Goal: Navigation & Orientation: Find specific page/section

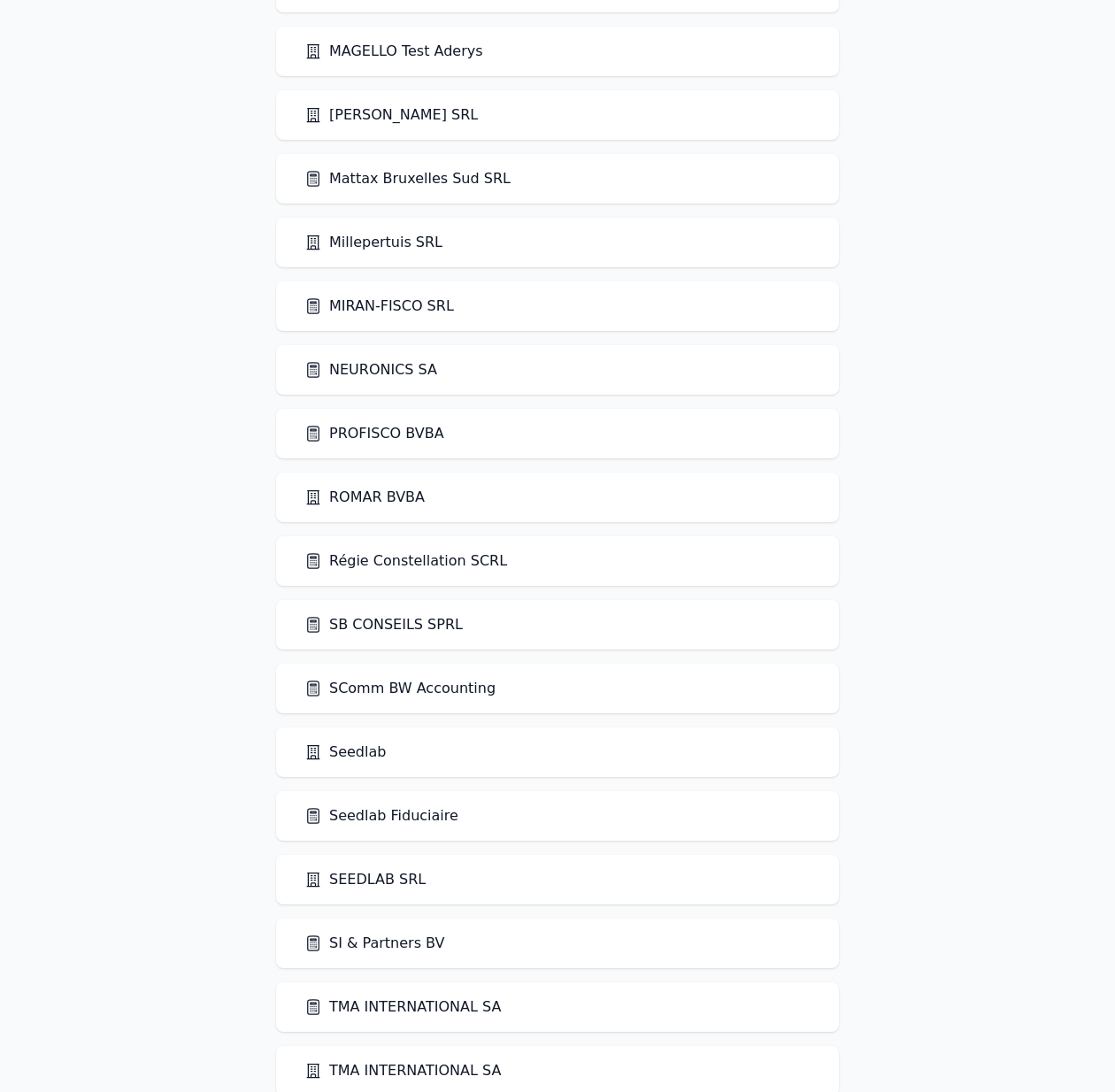
scroll to position [3272, 0]
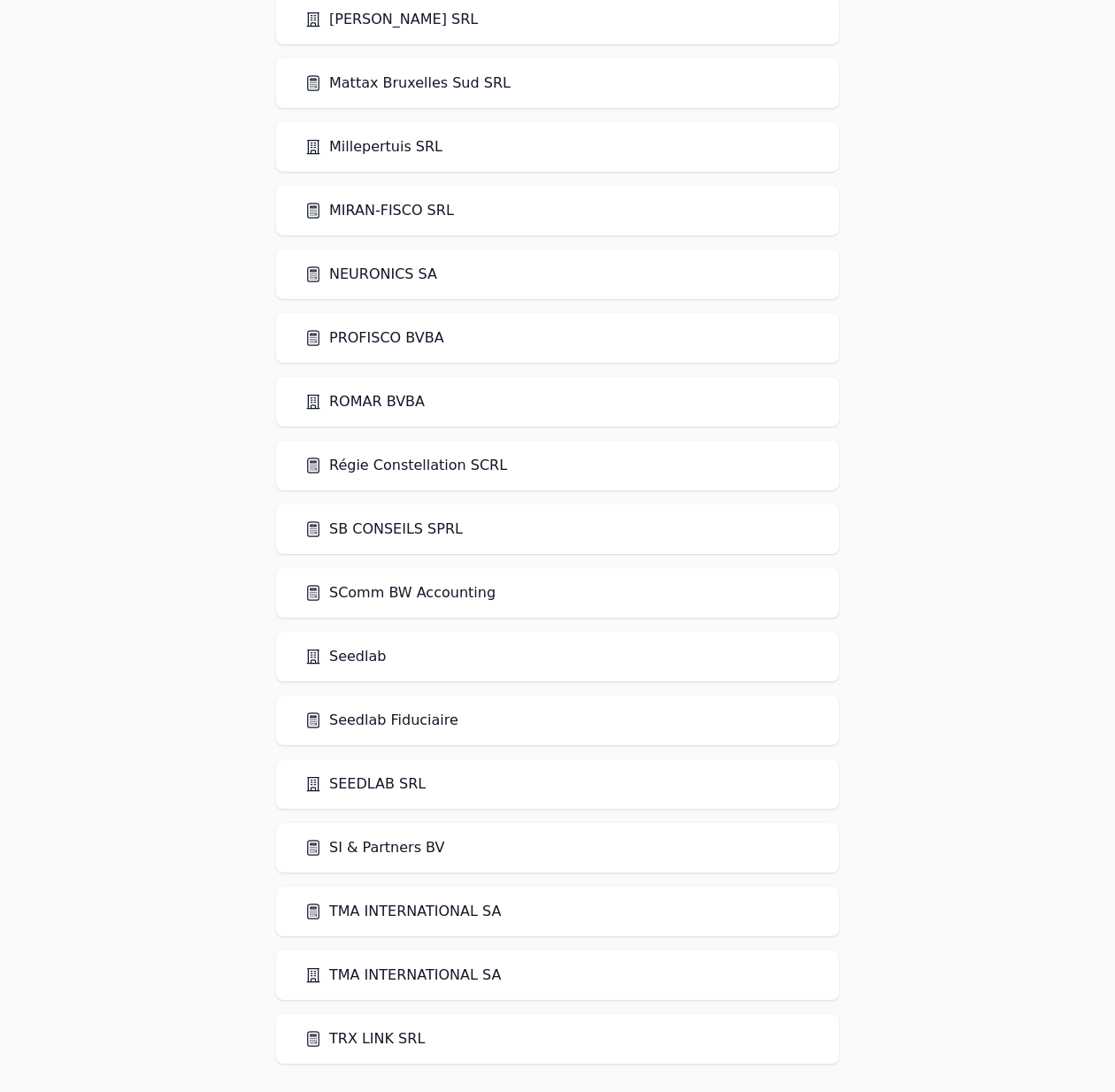
click at [350, 648] on link "Seedlab" at bounding box center [345, 657] width 82 height 22
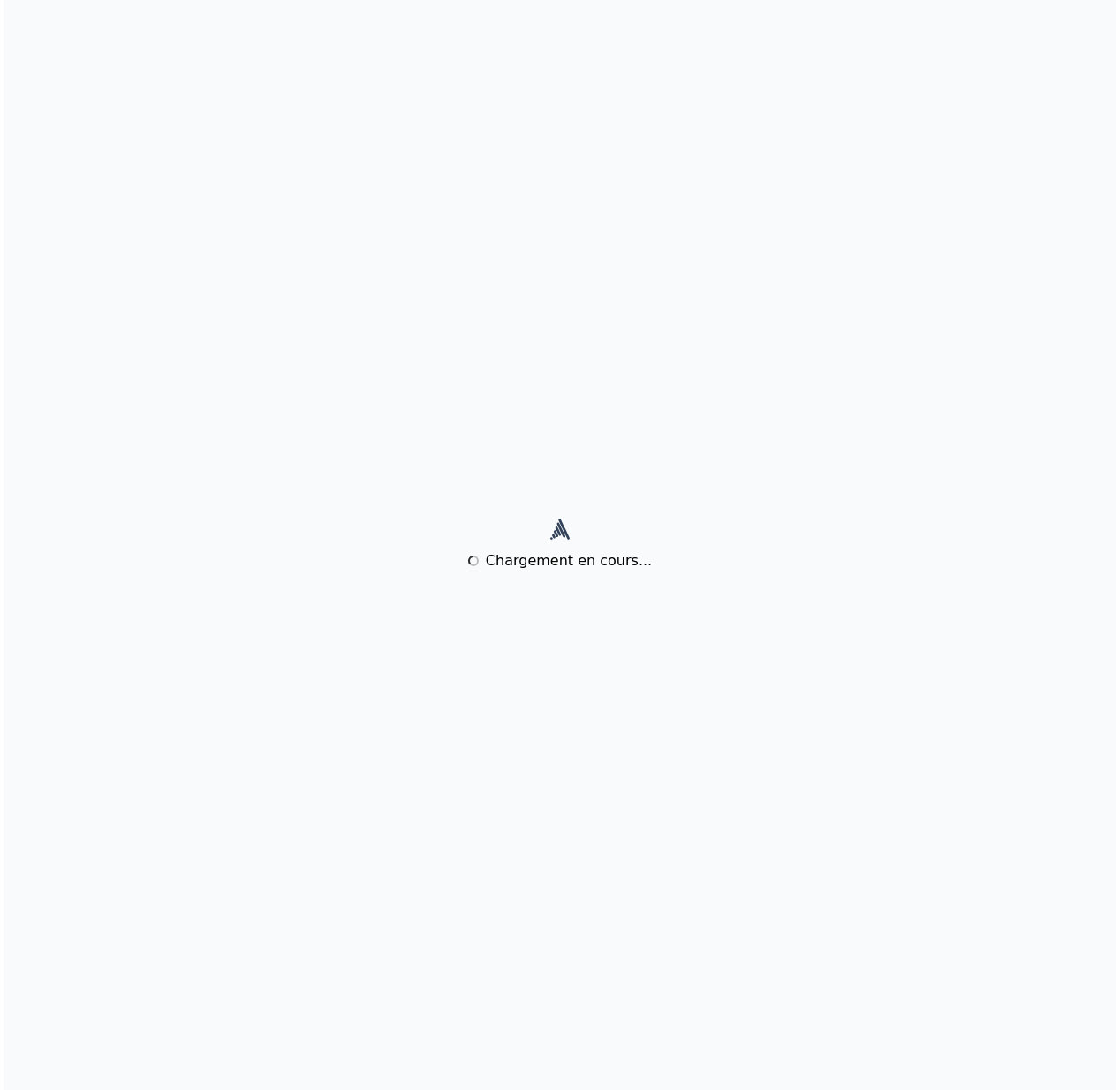
scroll to position [0, 0]
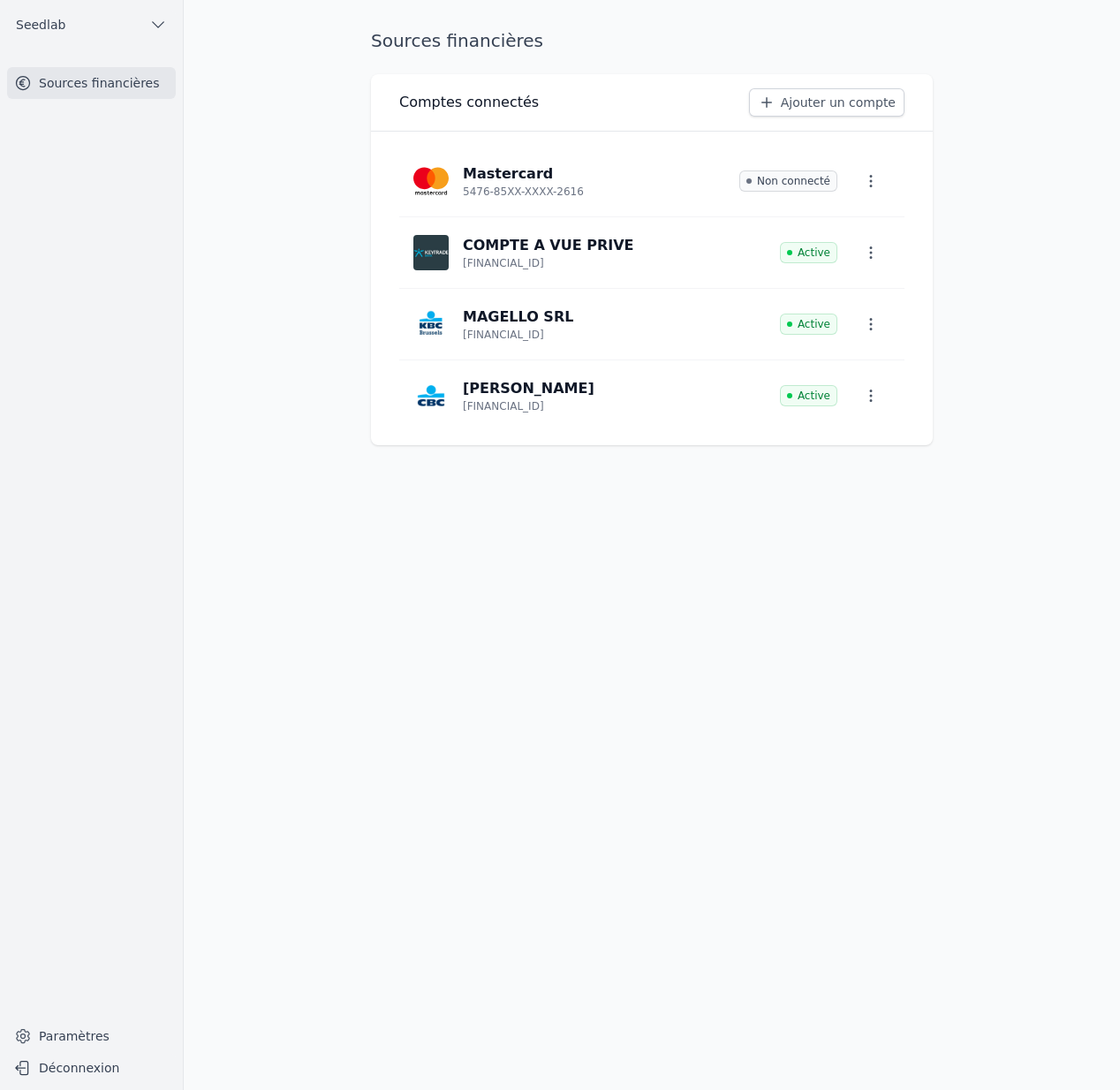
click at [81, 35] on button "Seedlab" at bounding box center [92, 25] width 169 height 29
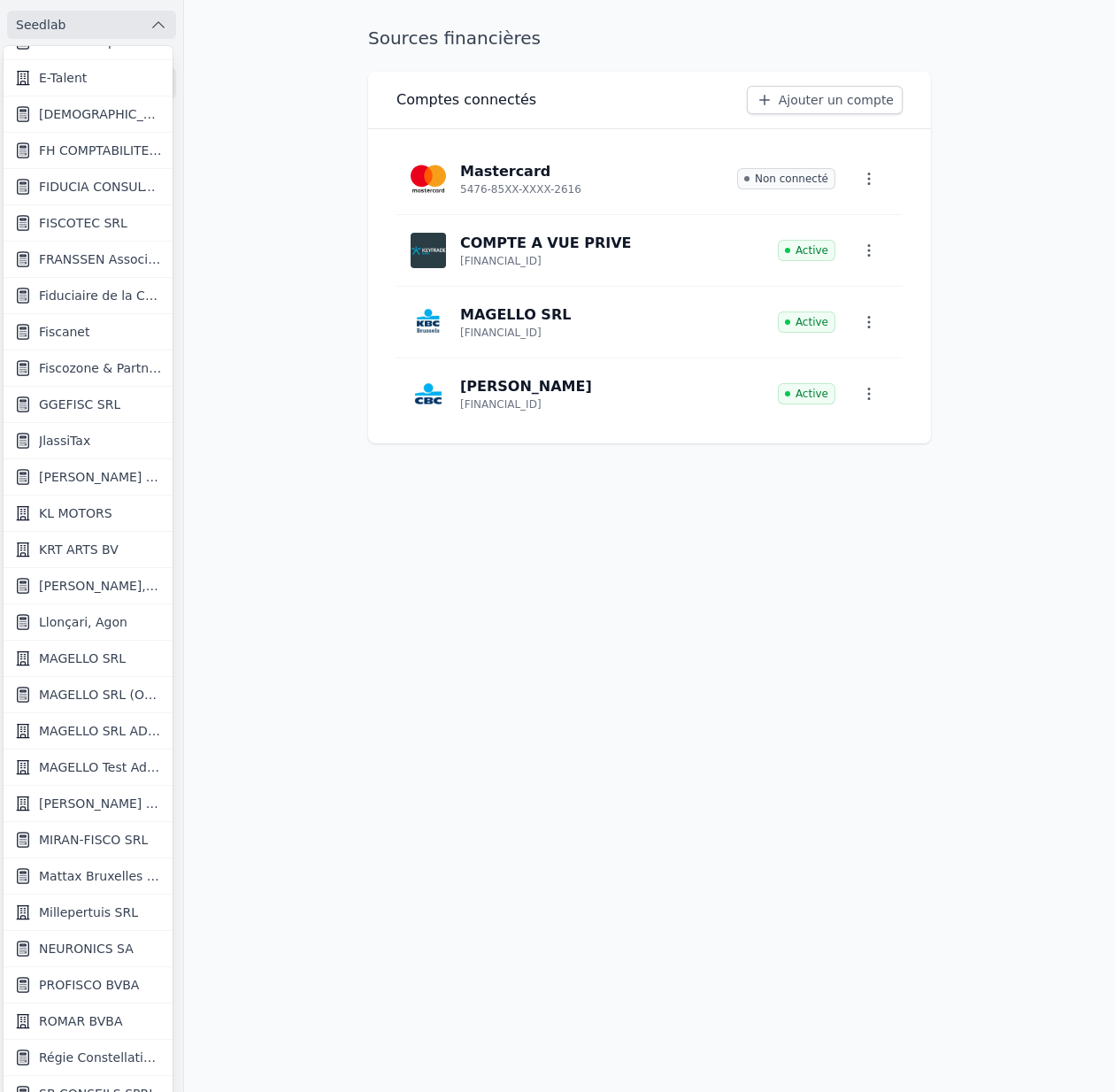
scroll to position [1377, 0]
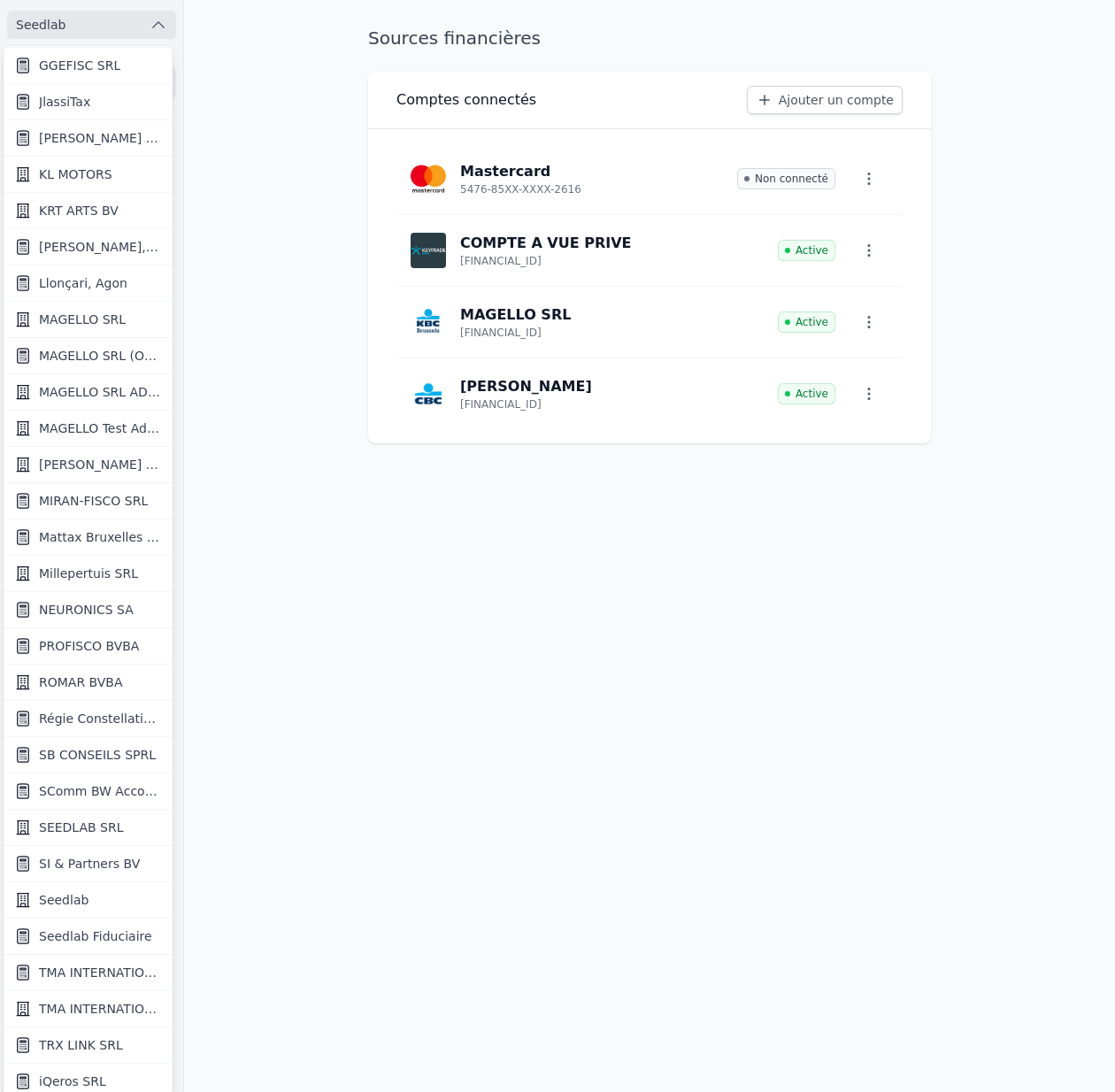
click at [104, 938] on span "Seedlab Fiduciaire" at bounding box center [95, 937] width 113 height 18
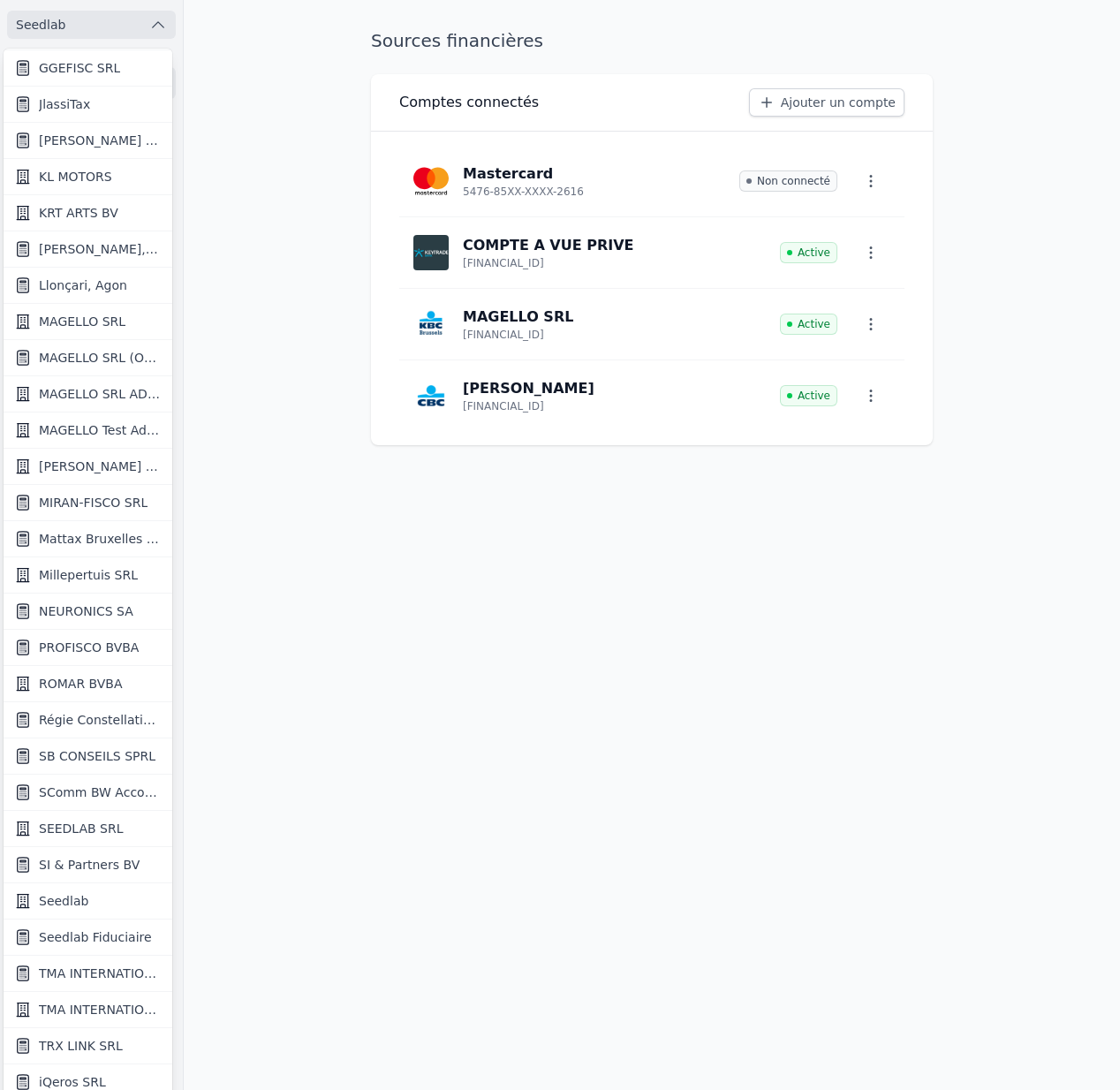
scroll to position [0, 0]
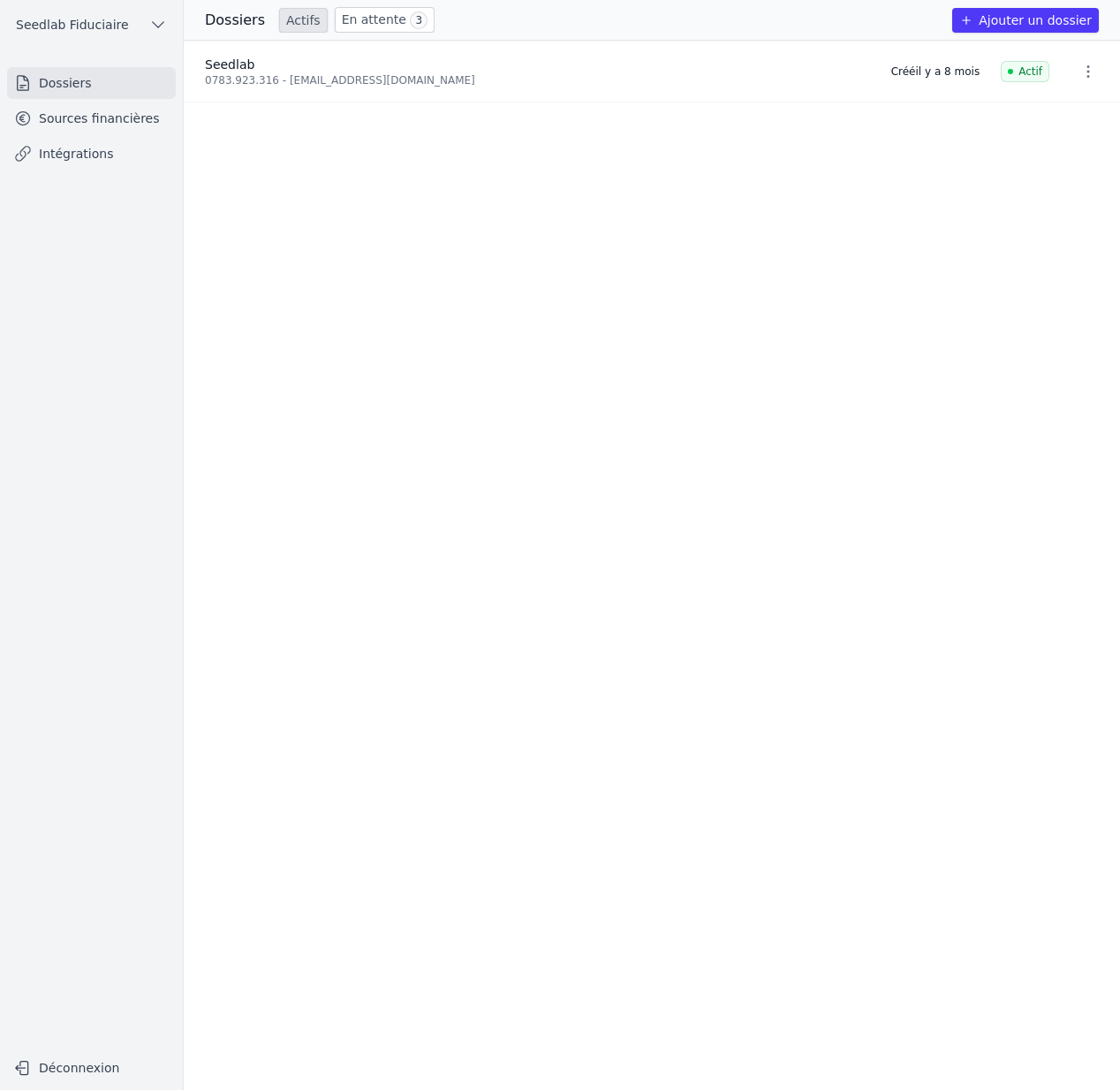
click at [133, 104] on link "Sources financières" at bounding box center [92, 118] width 169 height 31
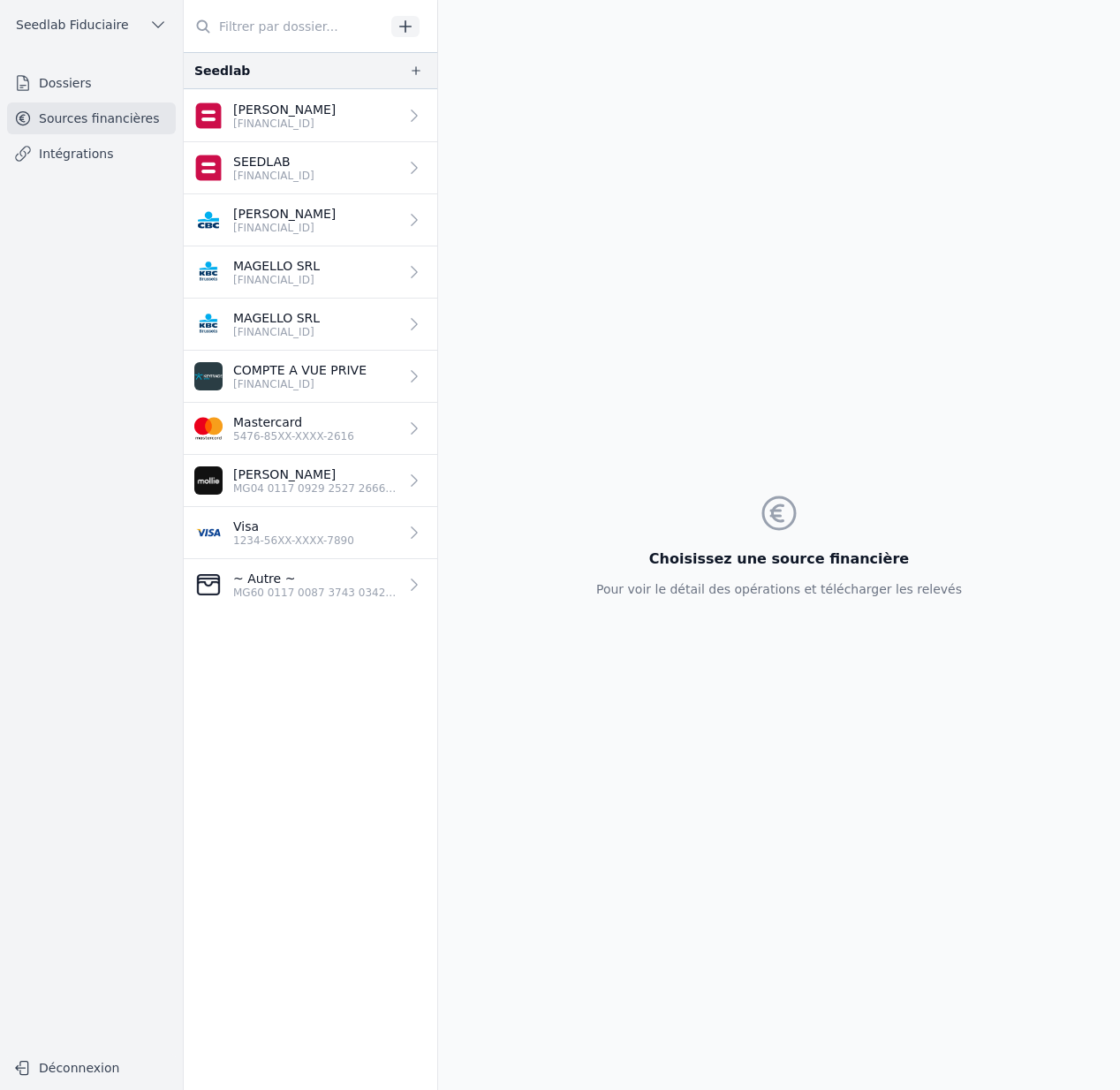
click at [310, 216] on p "[PERSON_NAME]" at bounding box center [284, 214] width 102 height 18
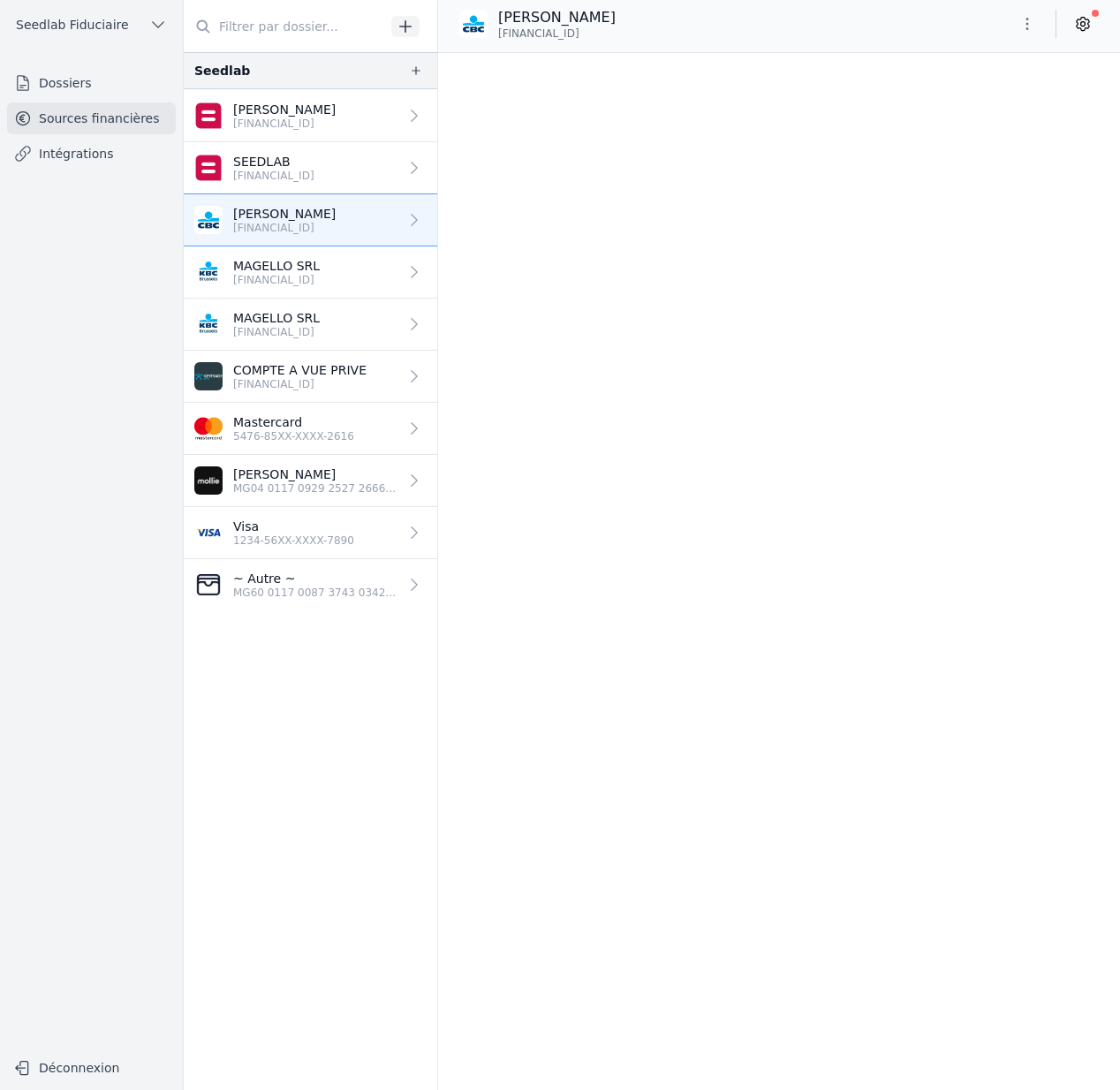
scroll to position [30956, 0]
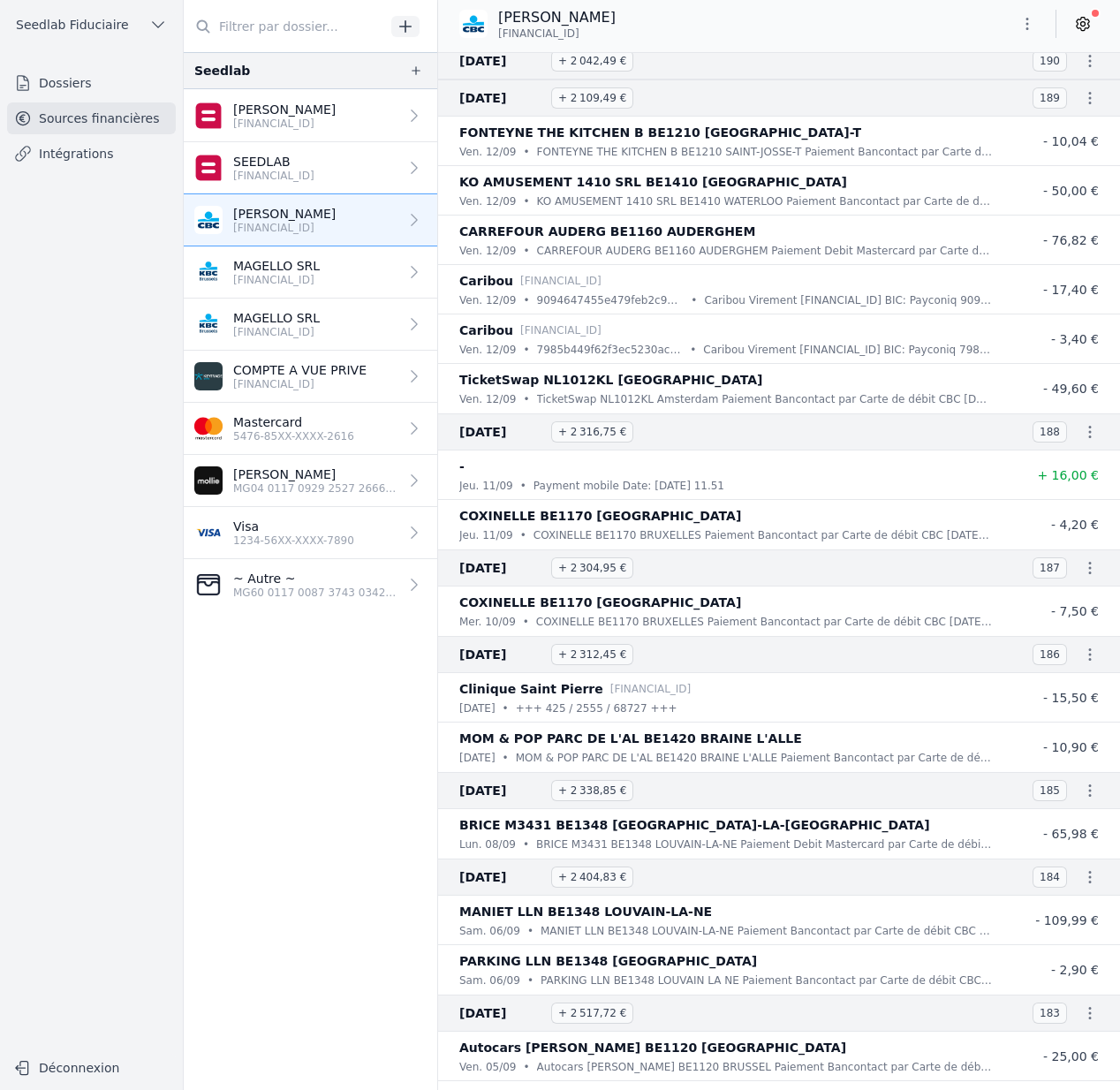
scroll to position [2111, 0]
